Goal: Task Accomplishment & Management: Manage account settings

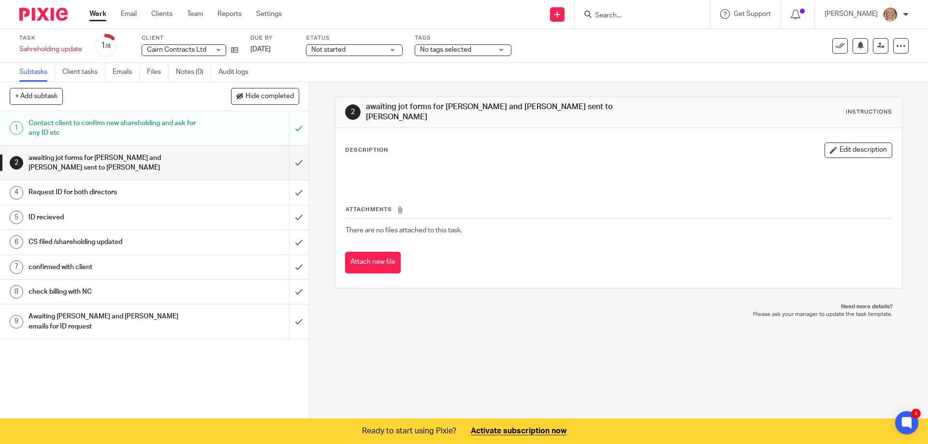
click at [95, 15] on link "Work" at bounding box center [97, 14] width 17 height 10
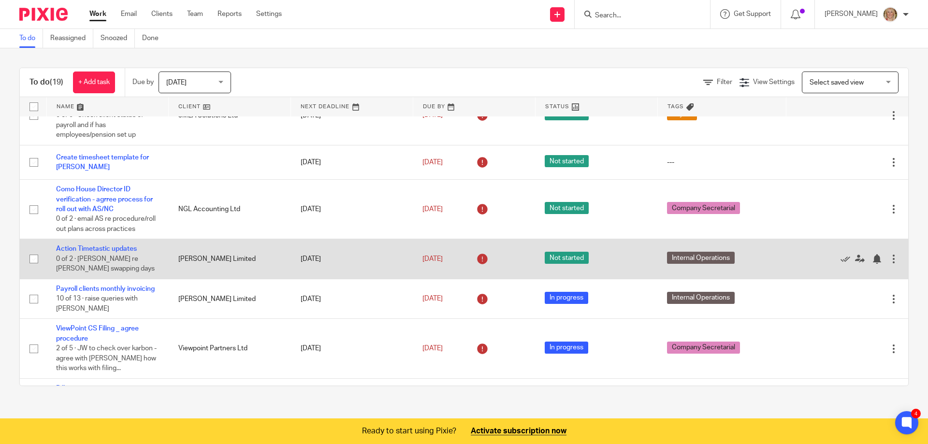
scroll to position [242, 0]
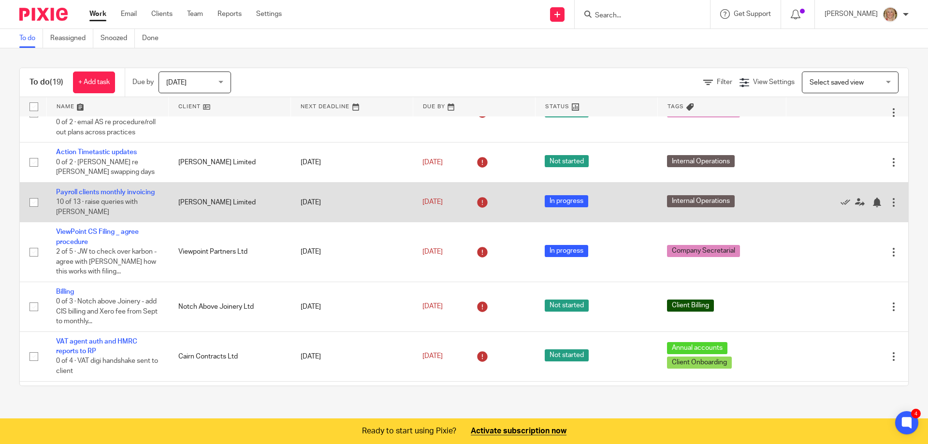
click at [100, 198] on td "Payroll clients monthly invoicing 10 of 13 · raise queries with Rebecca" at bounding box center [107, 202] width 122 height 40
click at [118, 196] on link "Payroll clients monthly invoicing" at bounding box center [105, 192] width 99 height 7
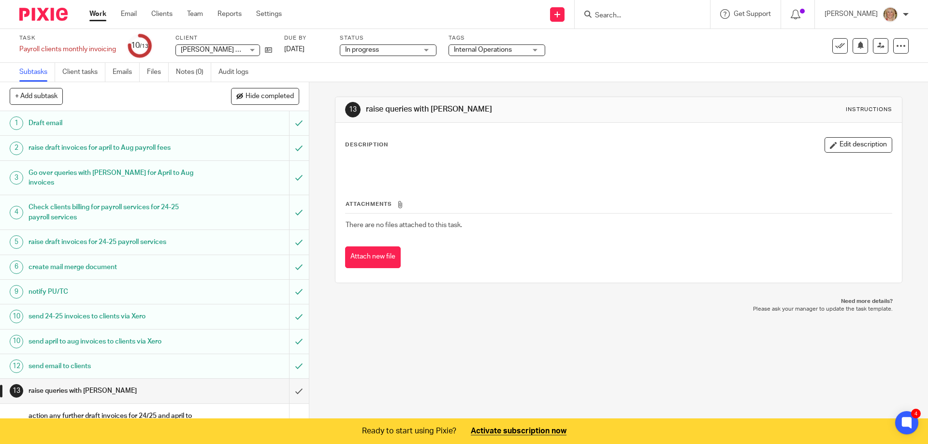
scroll to position [53, 0]
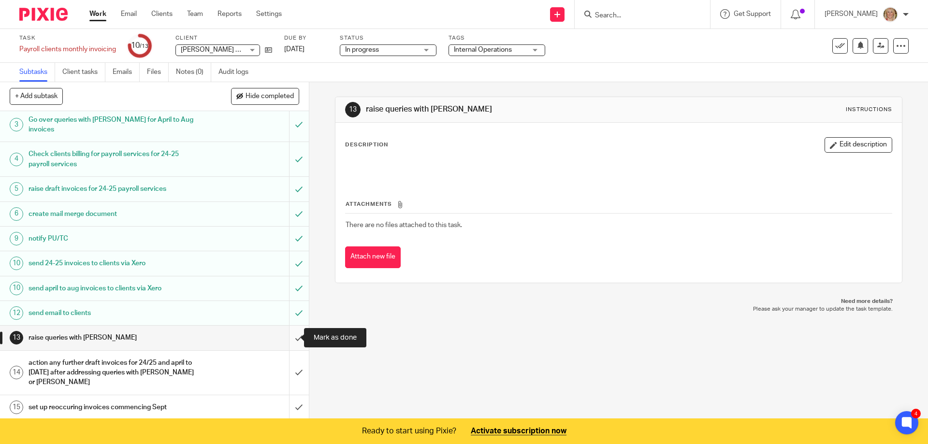
click at [290, 336] on input "submit" at bounding box center [154, 338] width 309 height 24
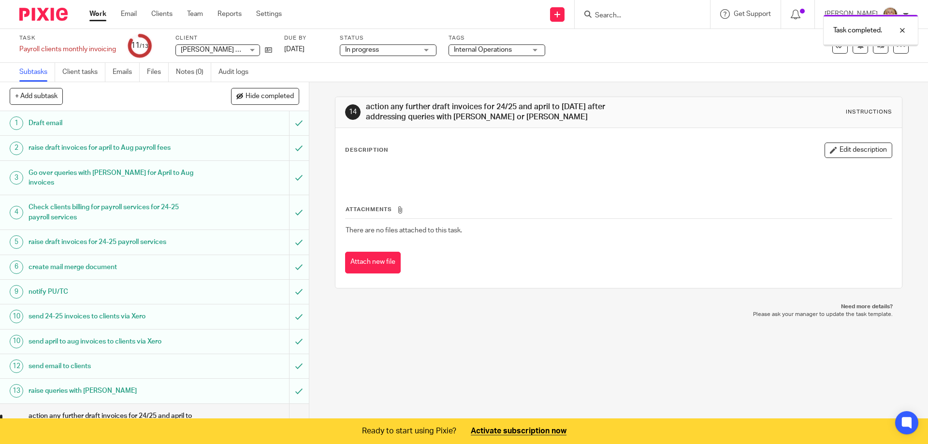
scroll to position [53, 0]
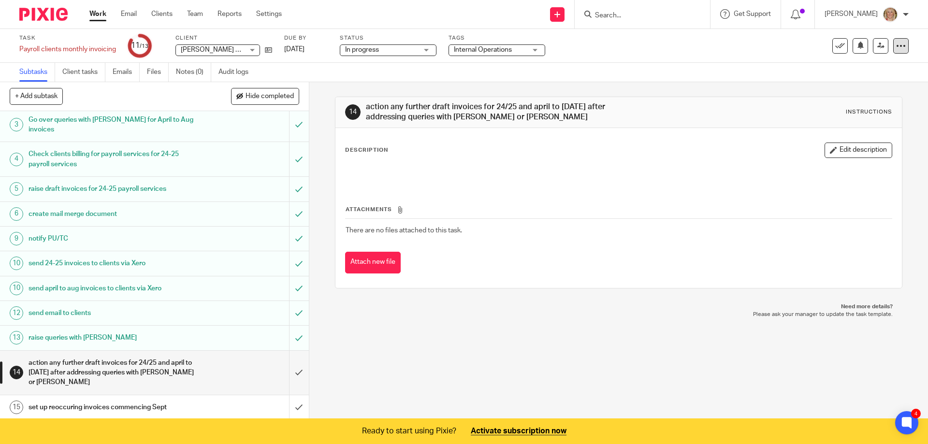
click at [898, 48] on icon at bounding box center [901, 46] width 10 height 10
click at [844, 98] on link "Advanced task editor" at bounding box center [858, 98] width 64 height 7
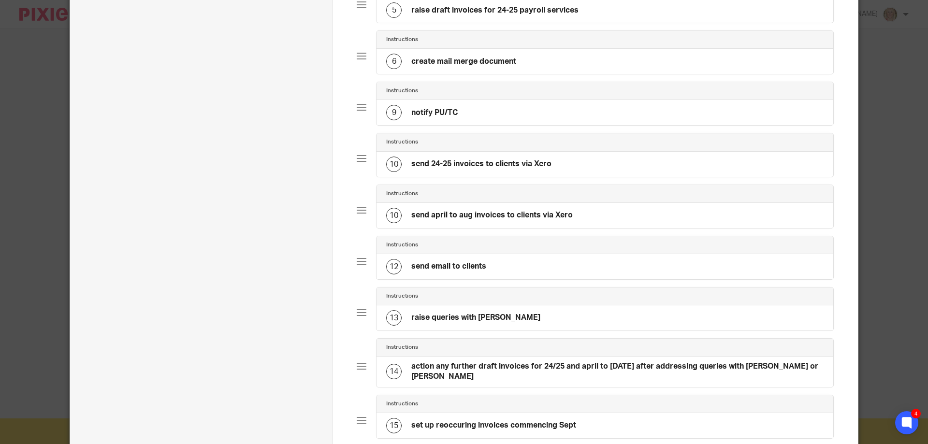
scroll to position [435, 0]
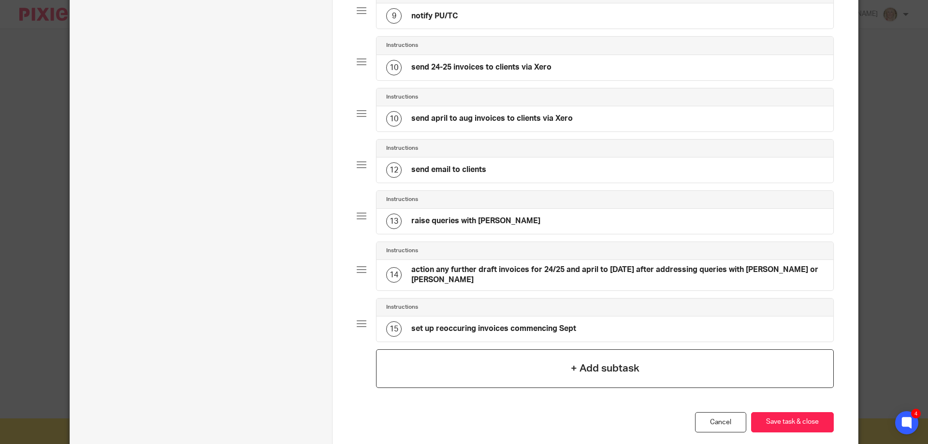
click at [564, 365] on div "+ Add subtask" at bounding box center [605, 369] width 458 height 39
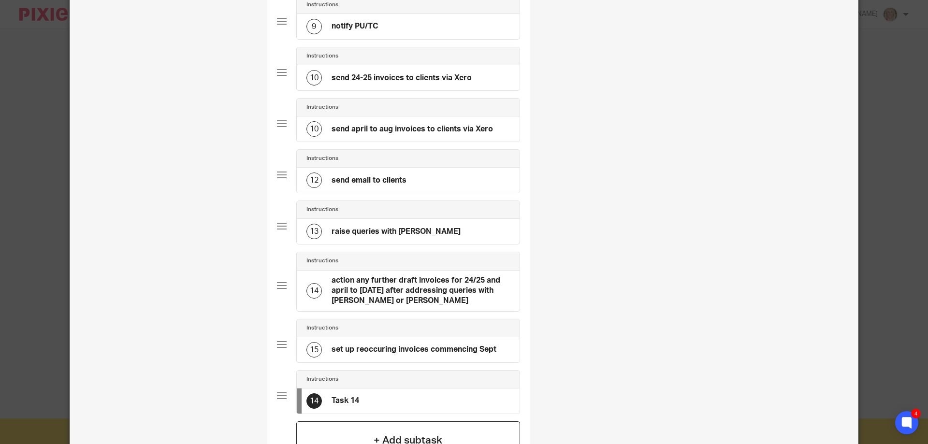
scroll to position [0, 0]
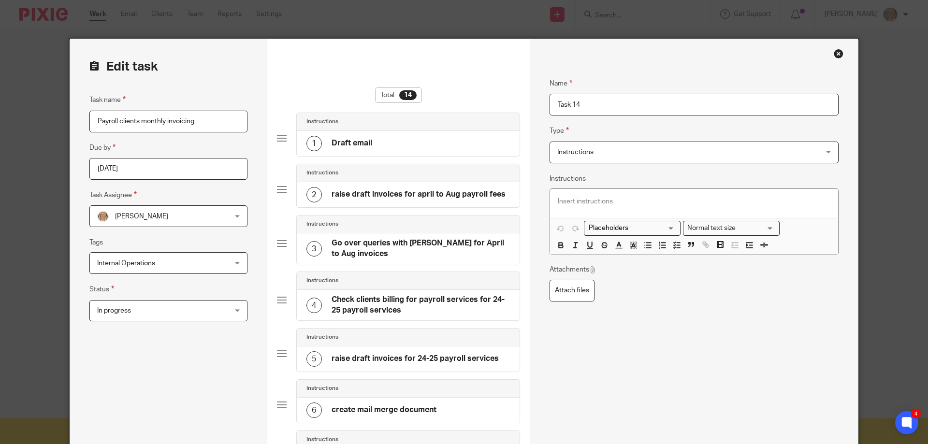
drag, startPoint x: 598, startPoint y: 110, endPoint x: 505, endPoint y: 106, distance: 93.4
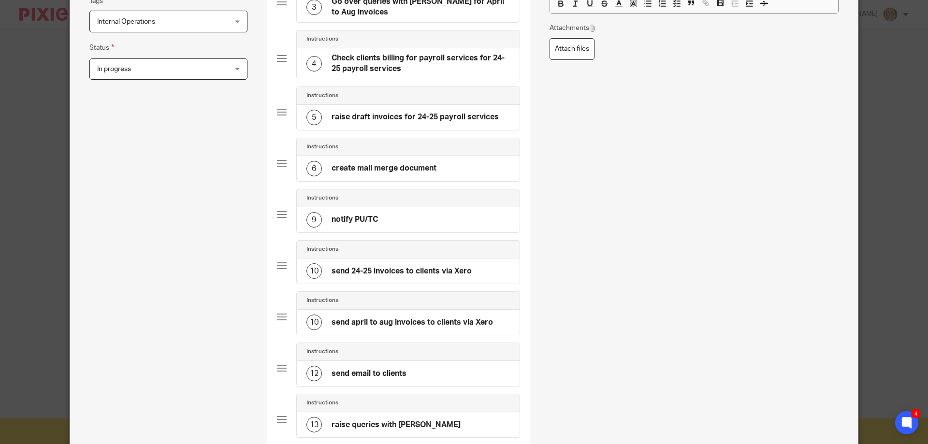
scroll to position [580, 0]
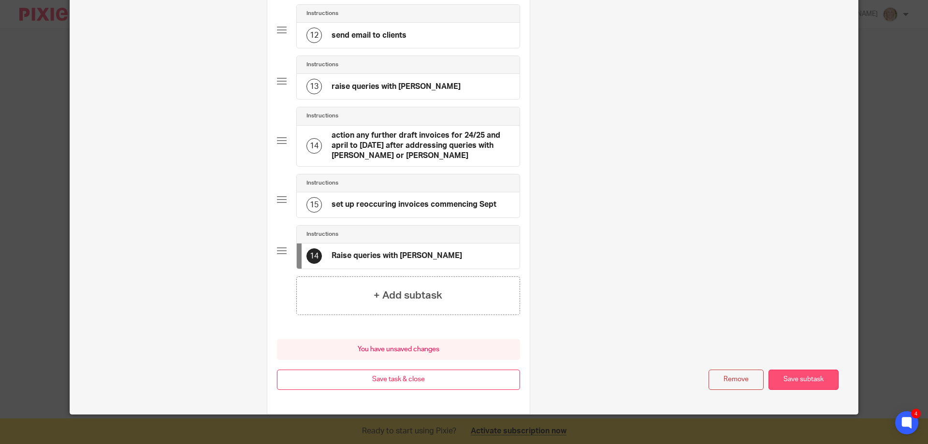
type input "Raise queries with [PERSON_NAME]"
click at [808, 382] on button "Save subtask" at bounding box center [804, 380] width 70 height 21
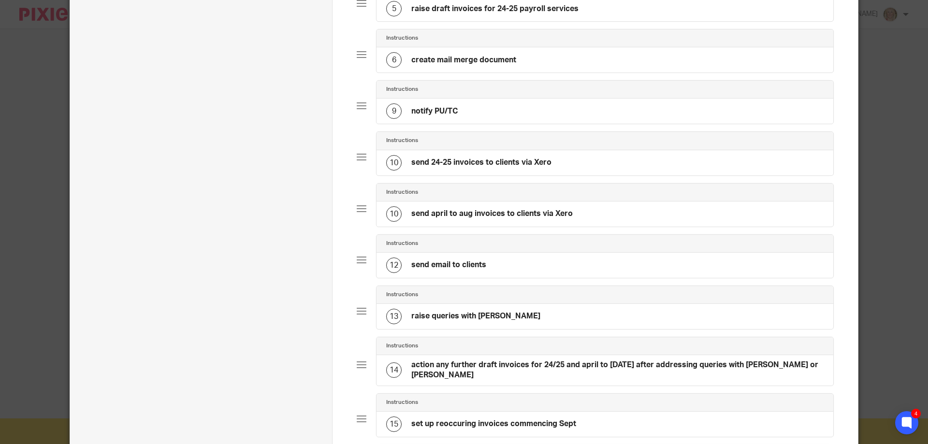
scroll to position [533, 0]
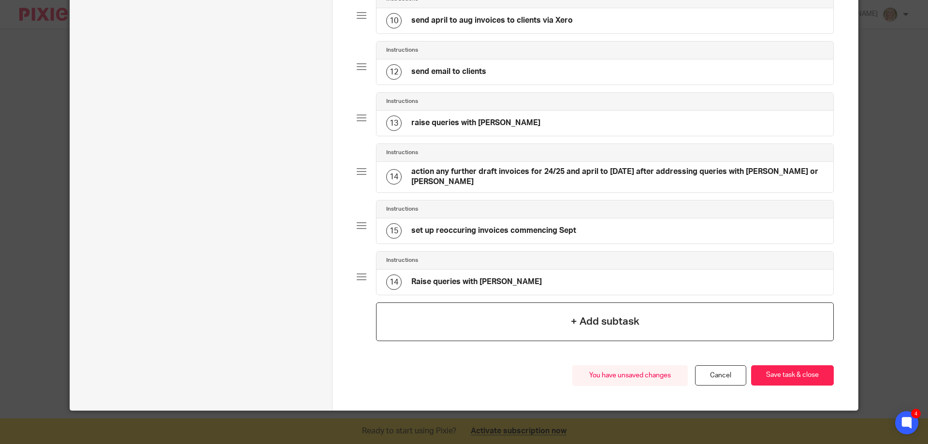
click at [576, 320] on h4 "+ Add subtask" at bounding box center [605, 321] width 69 height 15
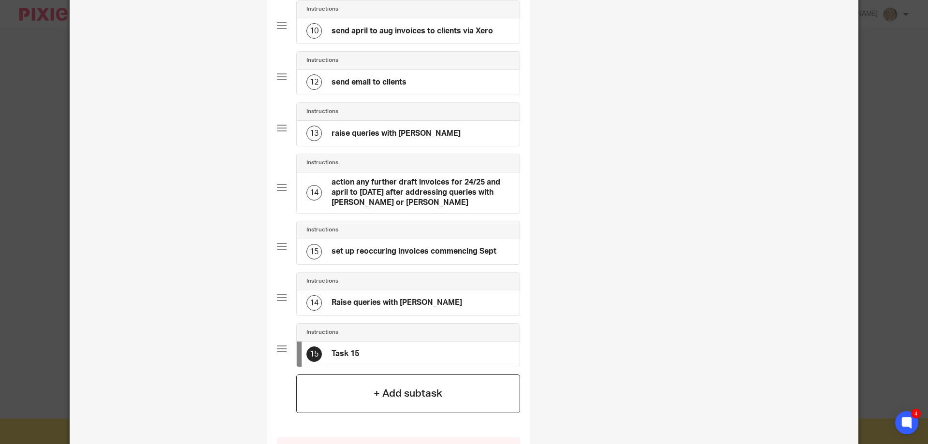
scroll to position [0, 0]
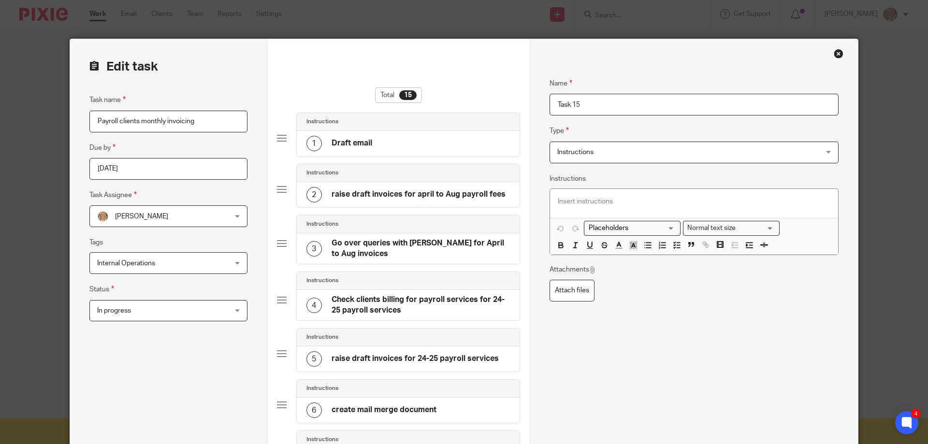
drag, startPoint x: 589, startPoint y: 100, endPoint x: 546, endPoint y: 97, distance: 43.6
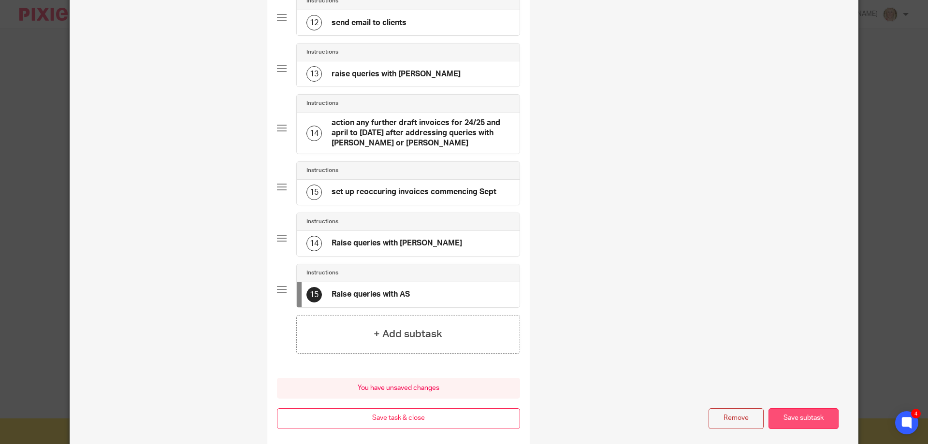
type input "Raise queries with AS"
click at [785, 416] on button "Save subtask" at bounding box center [804, 419] width 70 height 21
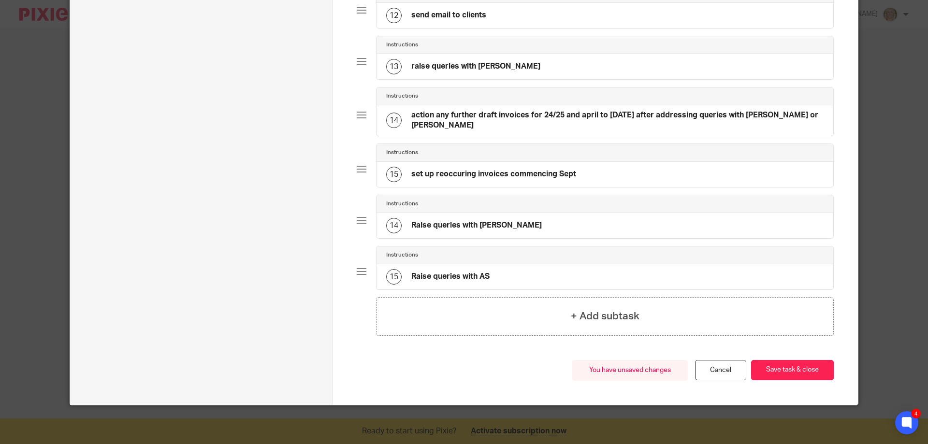
scroll to position [585, 0]
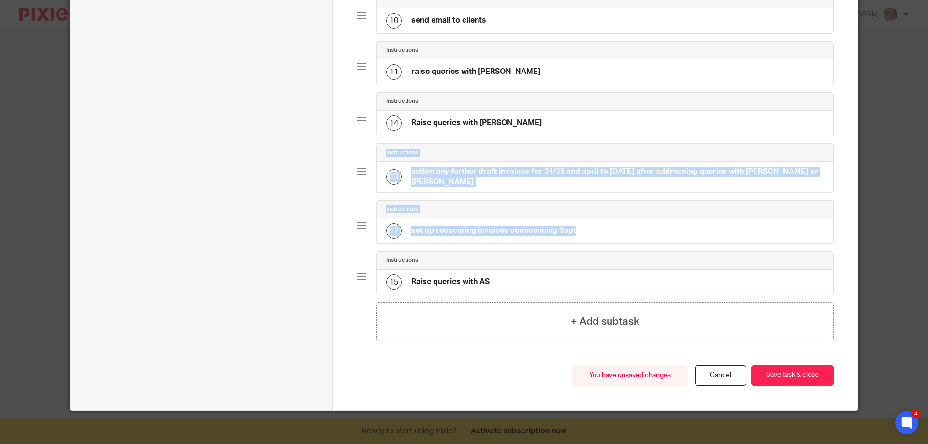
drag, startPoint x: 358, startPoint y: 277, endPoint x: 361, endPoint y: 168, distance: 108.8
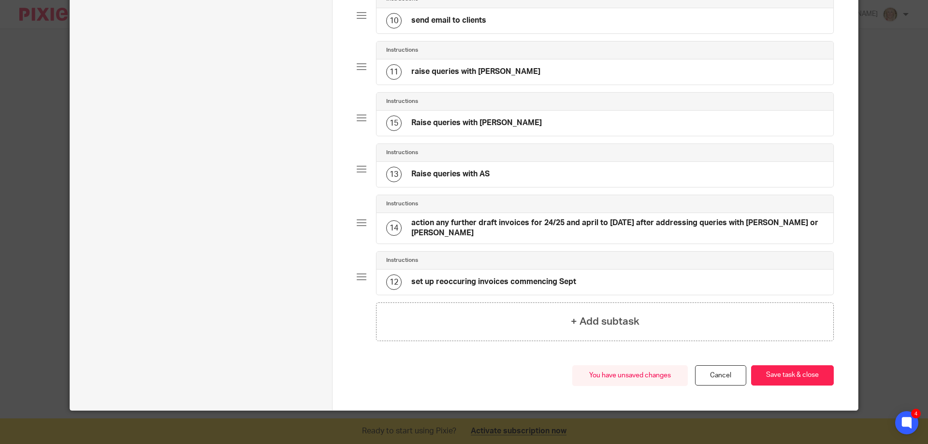
click at [547, 226] on h4 "action any further draft invoices for 24/25 and april to aug 25 after addressin…" at bounding box center [617, 228] width 412 height 21
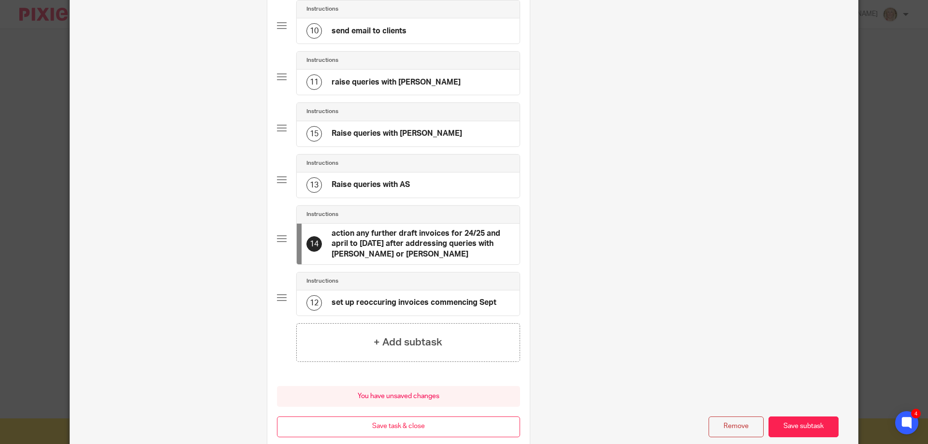
scroll to position [0, 58]
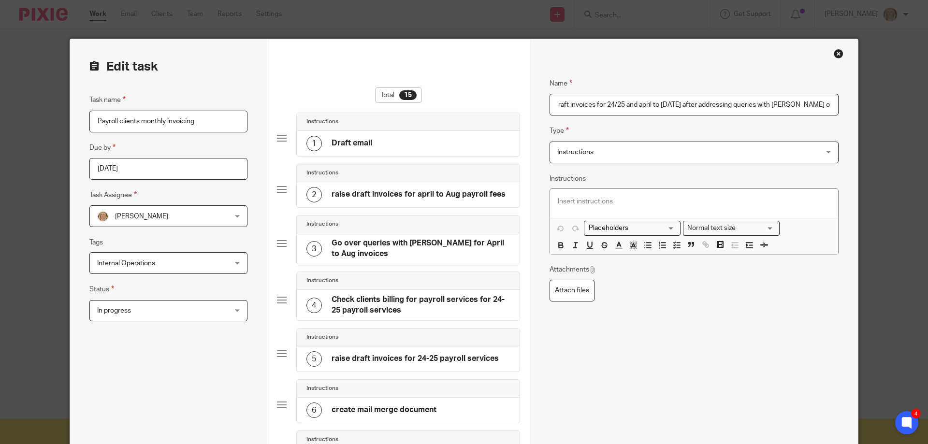
drag, startPoint x: 809, startPoint y: 102, endPoint x: 821, endPoint y: 117, distance: 18.9
click at [813, 106] on input "action any further draft invoices for 24/25 and april to aug 25 after addressin…" at bounding box center [694, 105] width 289 height 22
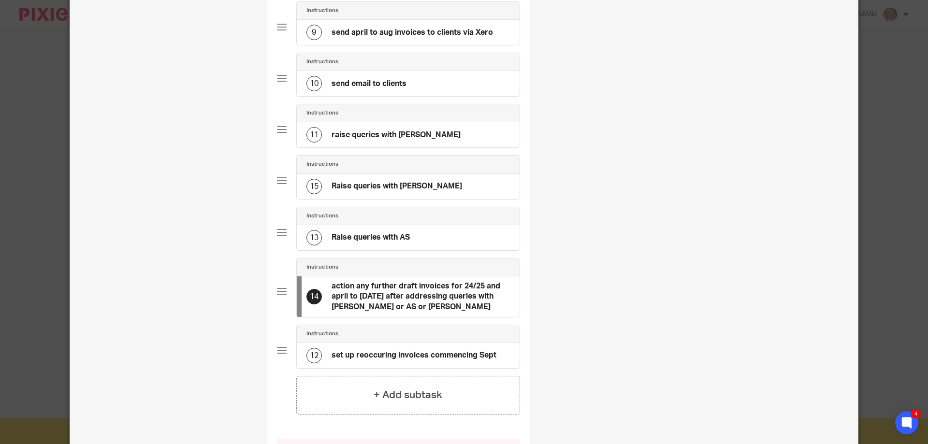
scroll to position [641, 0]
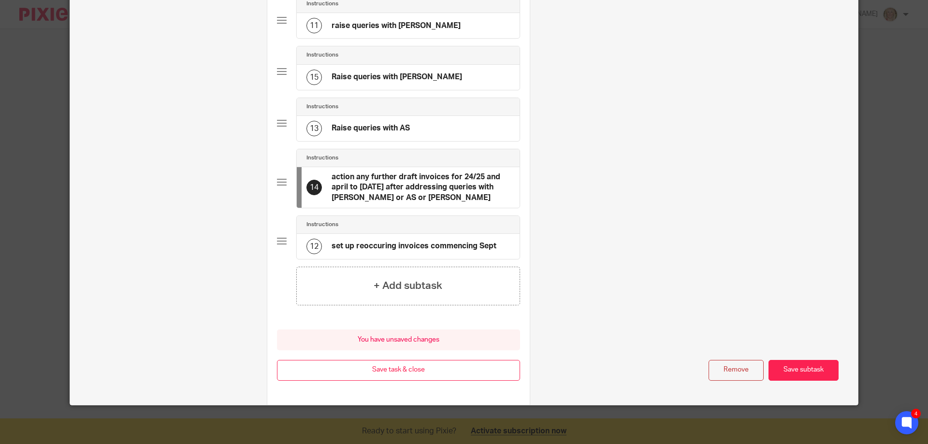
type input "action any further draft invoices for 24/25 and april to [DATE] after addressin…"
click at [797, 368] on button "Save subtask" at bounding box center [804, 370] width 70 height 21
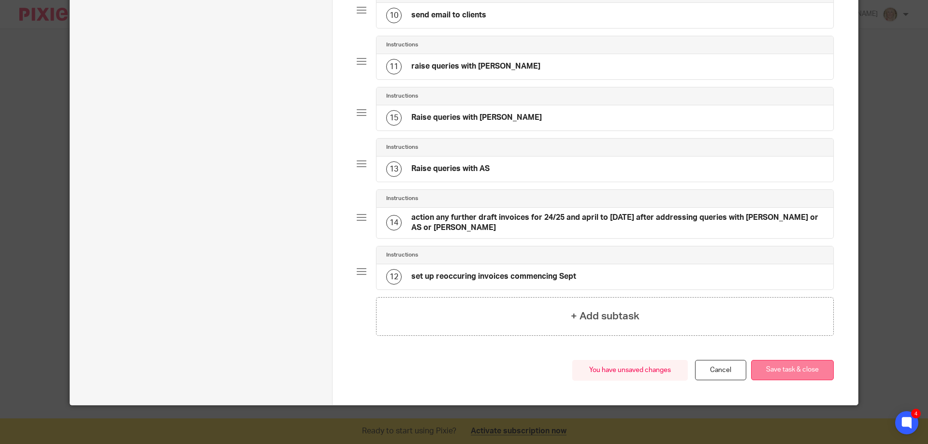
scroll to position [590, 0]
click at [797, 366] on button "Save task & close" at bounding box center [792, 370] width 83 height 21
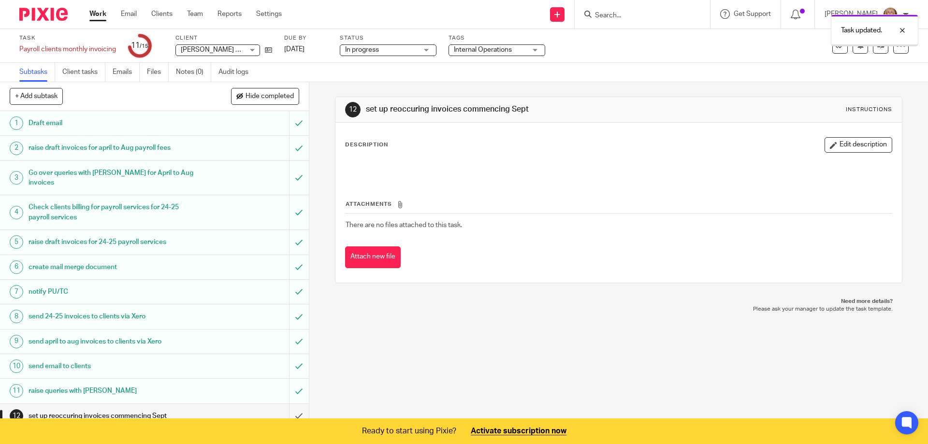
scroll to position [103, 0]
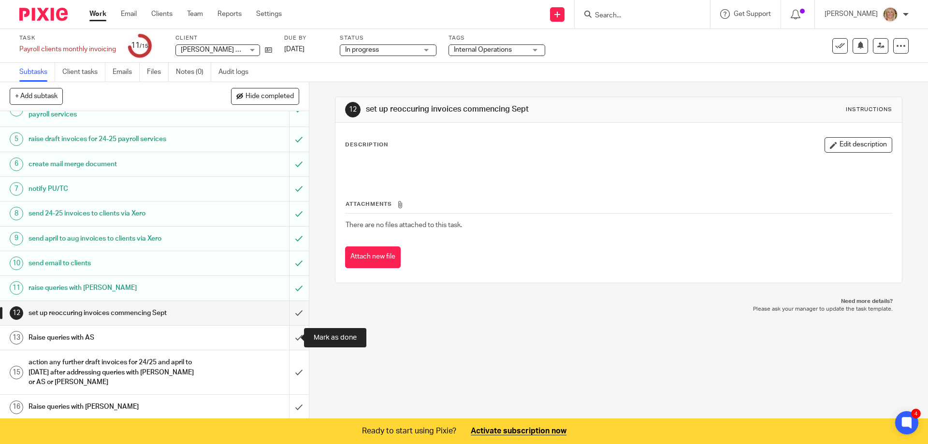
click at [293, 336] on input "submit" at bounding box center [154, 338] width 309 height 24
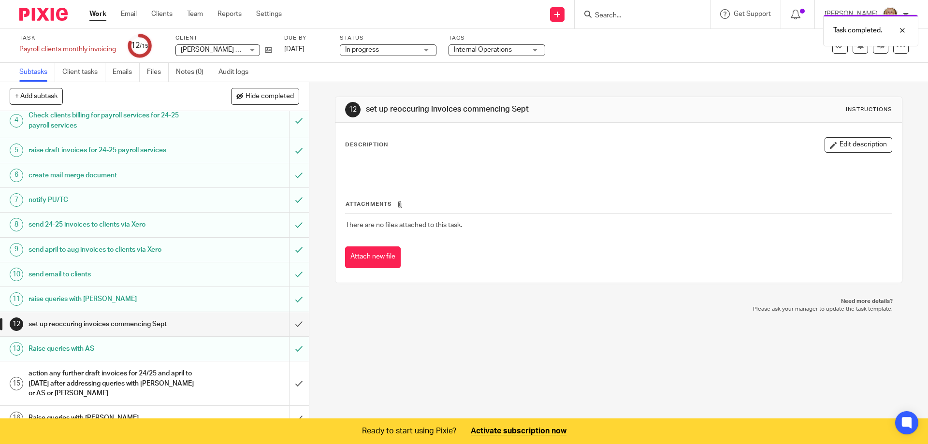
scroll to position [103, 0]
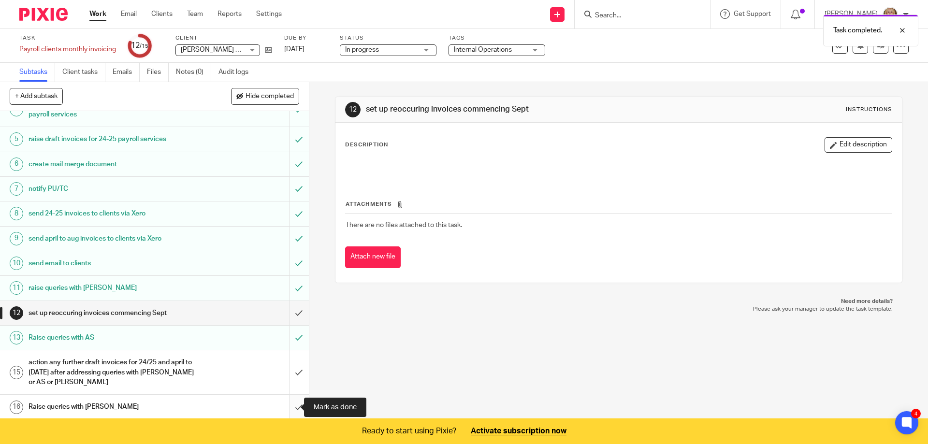
click at [287, 410] on input "submit" at bounding box center [154, 407] width 309 height 24
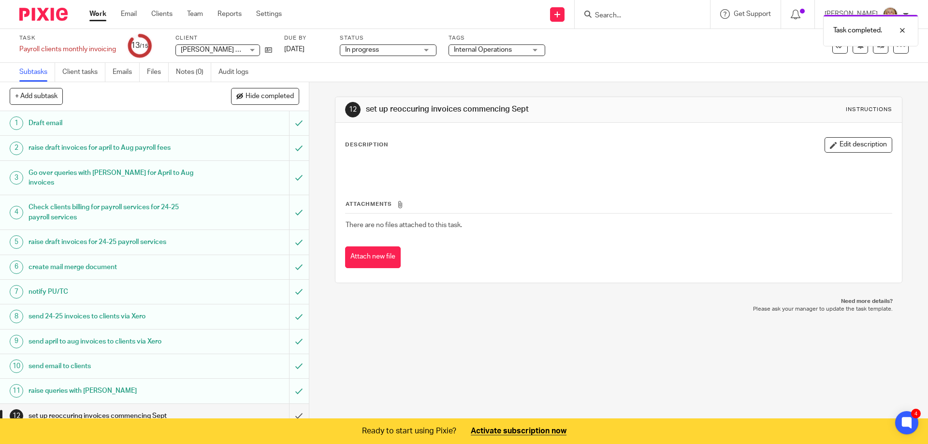
click at [104, 14] on link "Work" at bounding box center [97, 14] width 17 height 10
